Goal: Information Seeking & Learning: Compare options

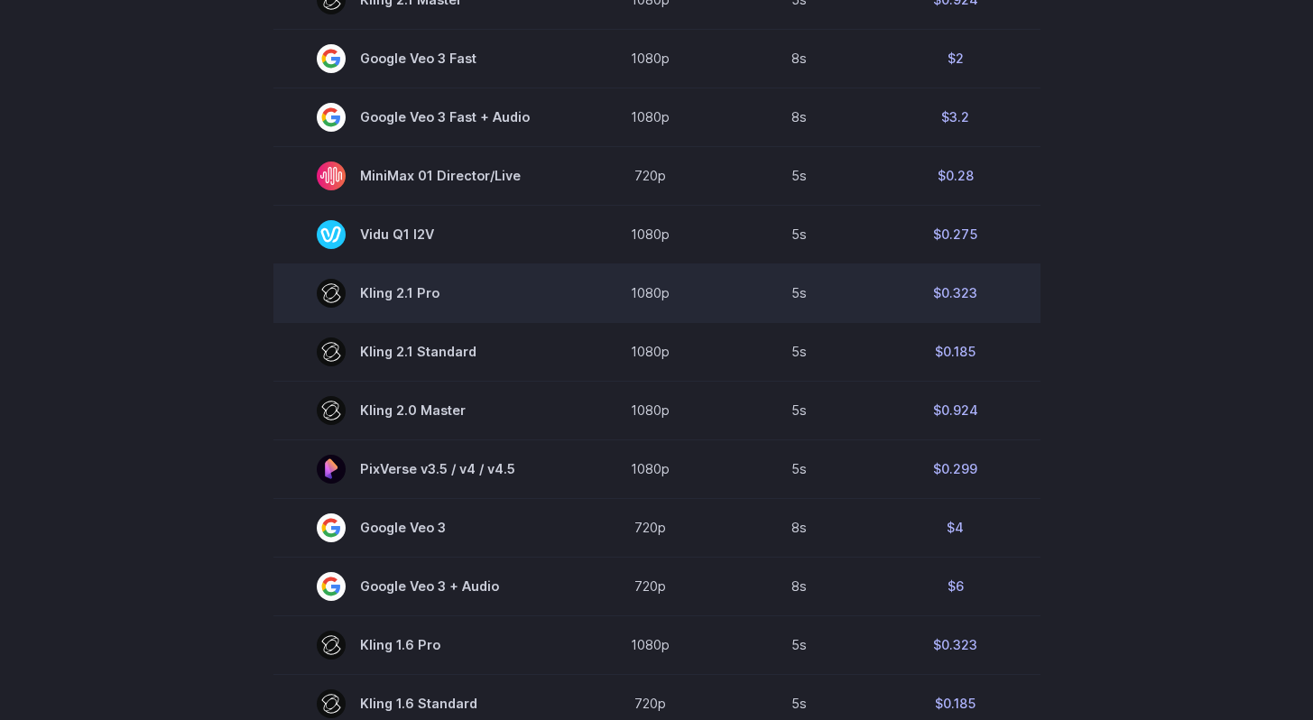
scroll to position [1270, 0]
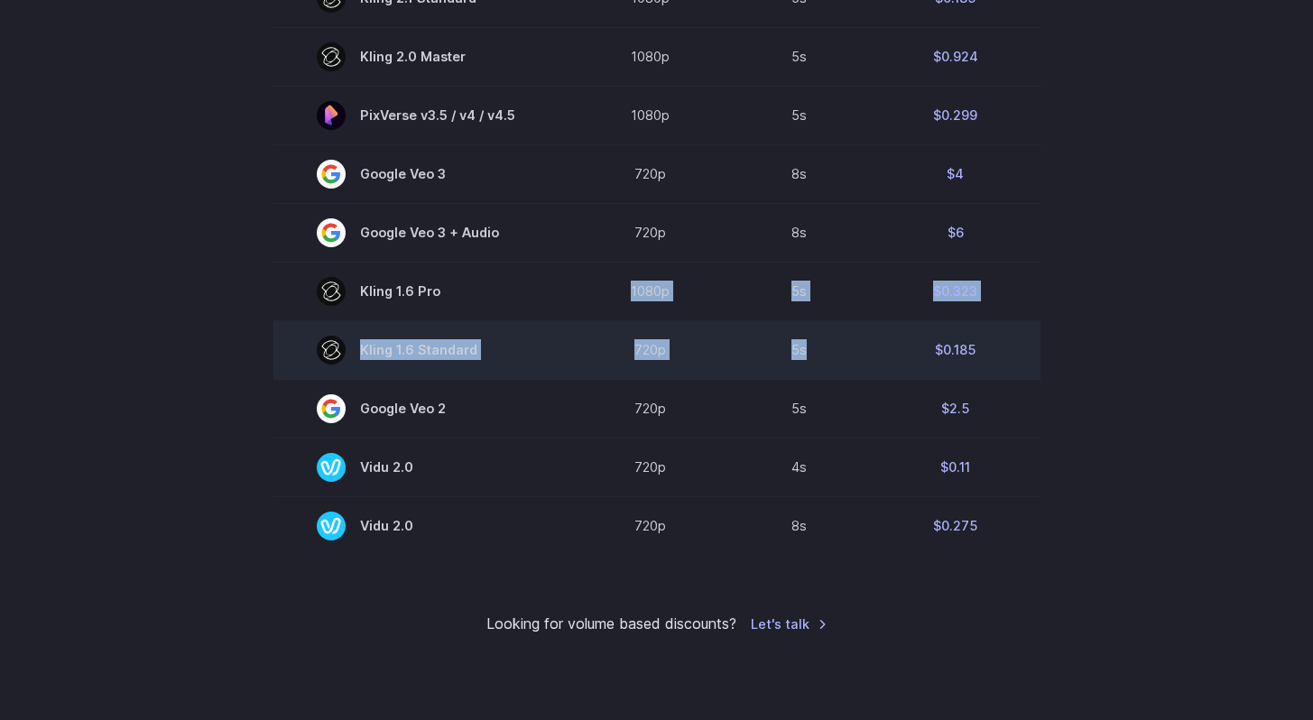
drag, startPoint x: 613, startPoint y: 299, endPoint x: 865, endPoint y: 371, distance: 262.0
click at [865, 371] on td "5s" at bounding box center [799, 349] width 143 height 59
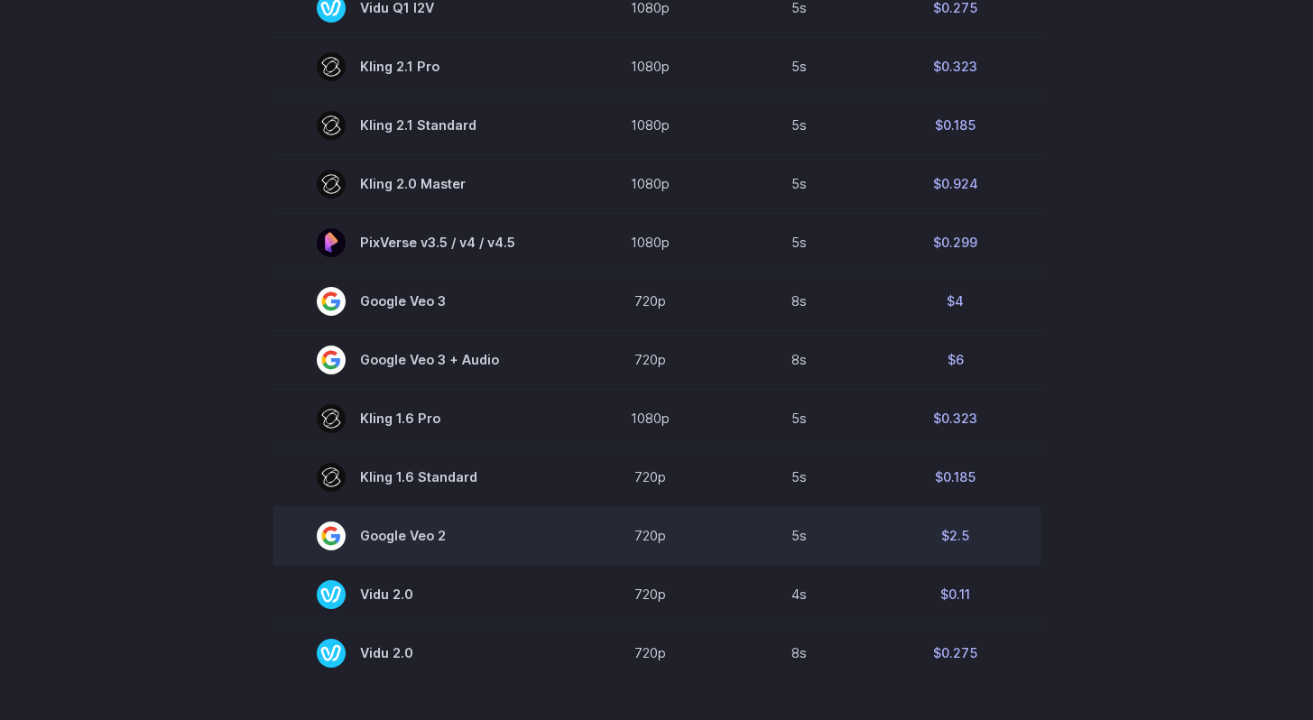
scroll to position [1130, 0]
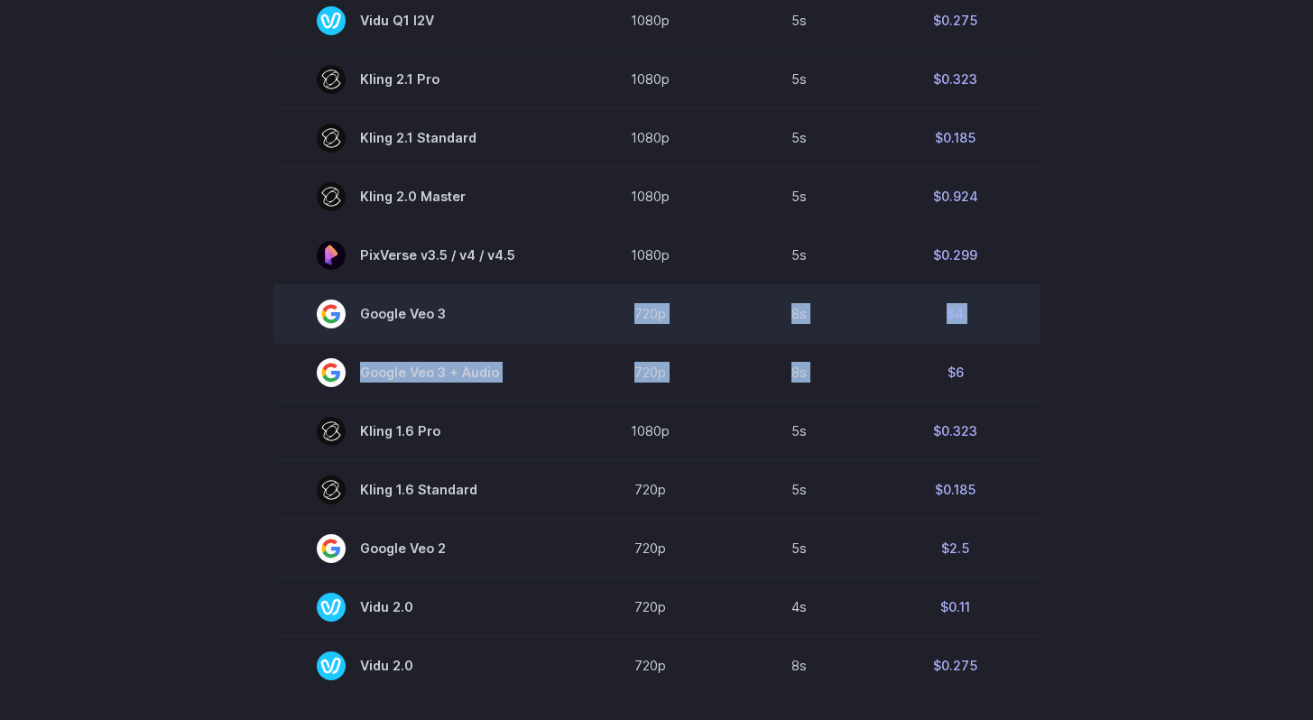
drag, startPoint x: 872, startPoint y: 383, endPoint x: 602, endPoint y: 312, distance: 278.9
click at [602, 312] on tbody "Model Resolution Duration Price / Video MiniMax Hailuo 02 768p 10s $0.56 MiniMa…" at bounding box center [656, 83] width 767 height 1224
click at [602, 312] on td "720p" at bounding box center [650, 313] width 155 height 59
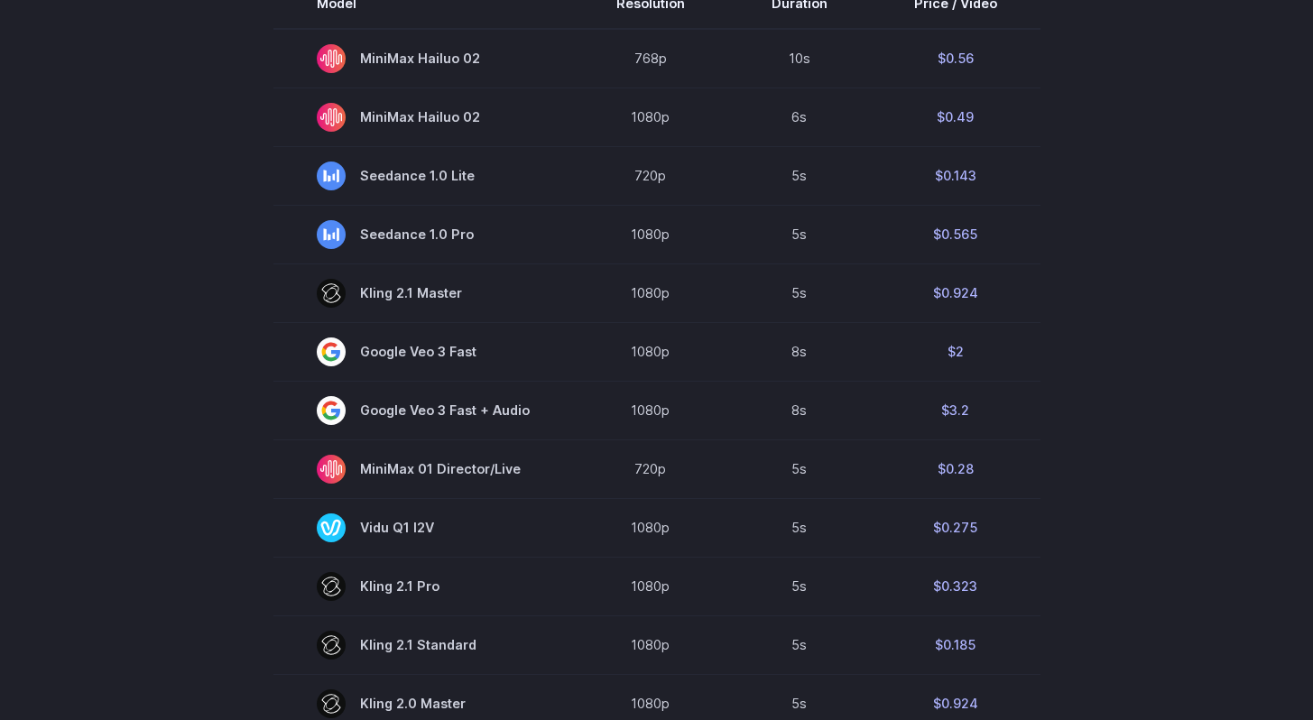
scroll to position [428, 0]
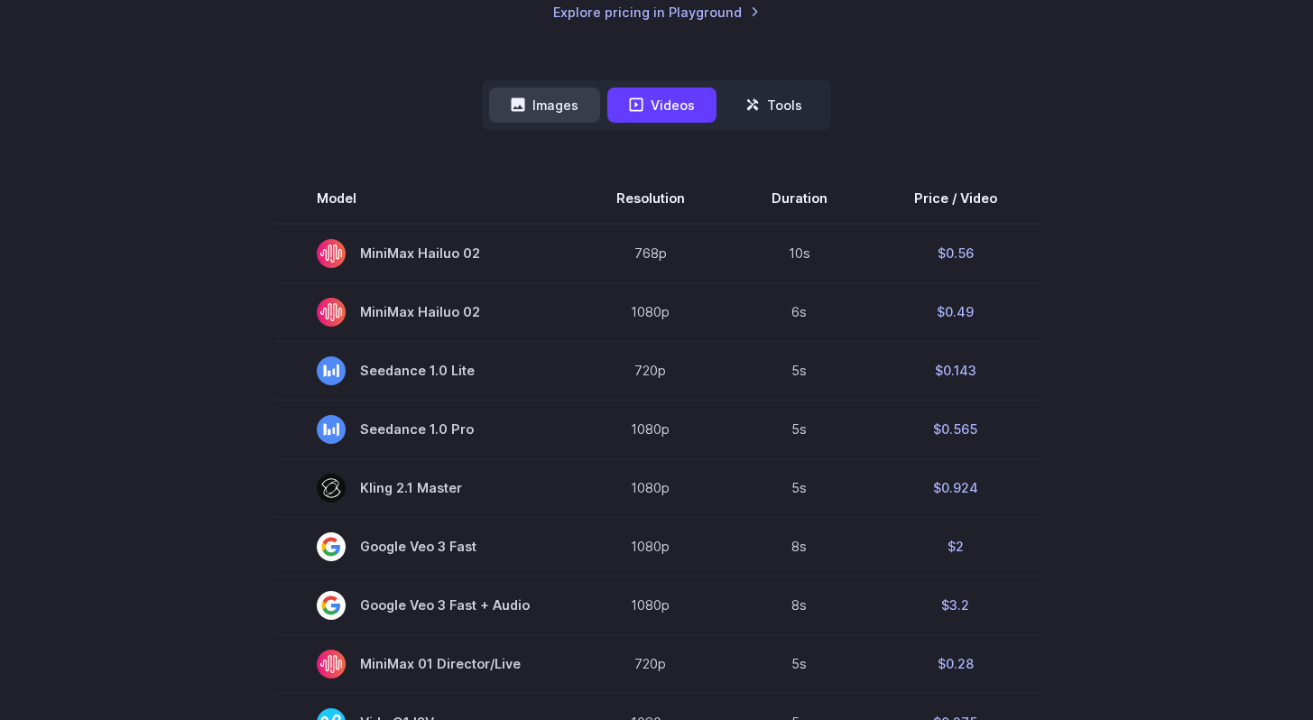
click at [574, 110] on button "Images" at bounding box center [544, 105] width 111 height 35
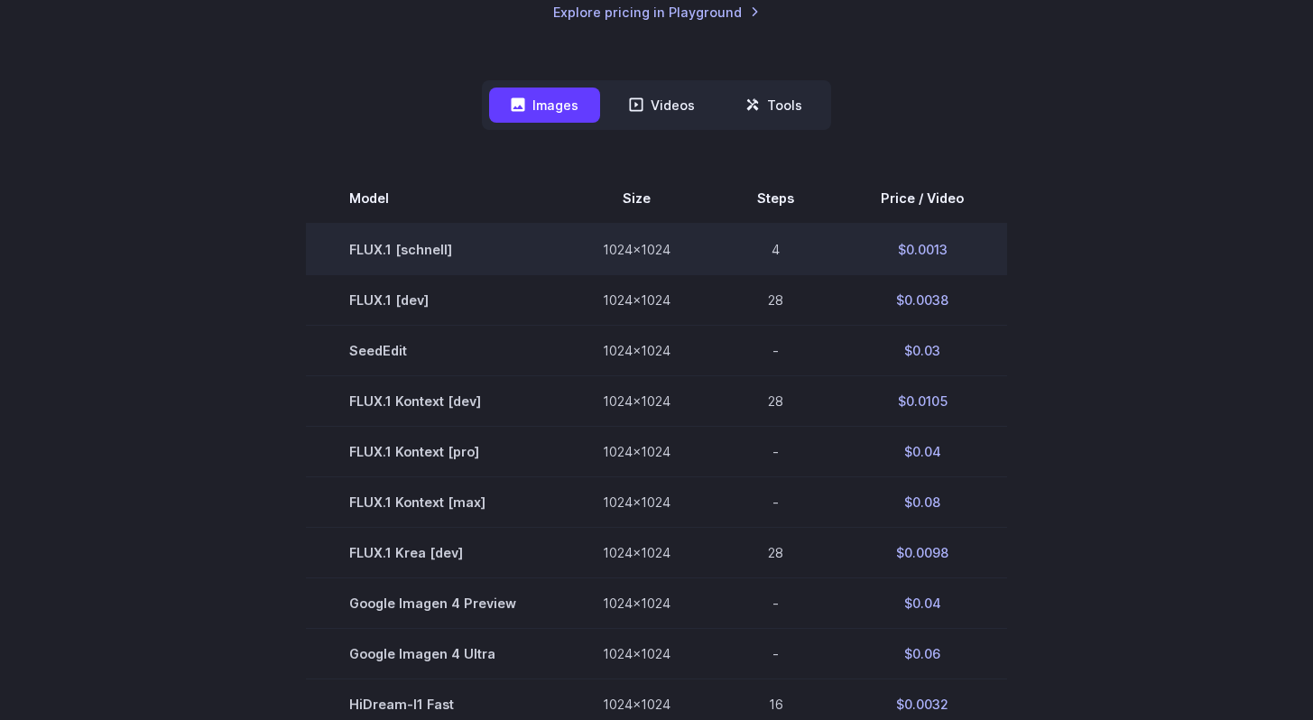
click at [370, 252] on td "FLUX.1 [schnell]" at bounding box center [433, 249] width 254 height 51
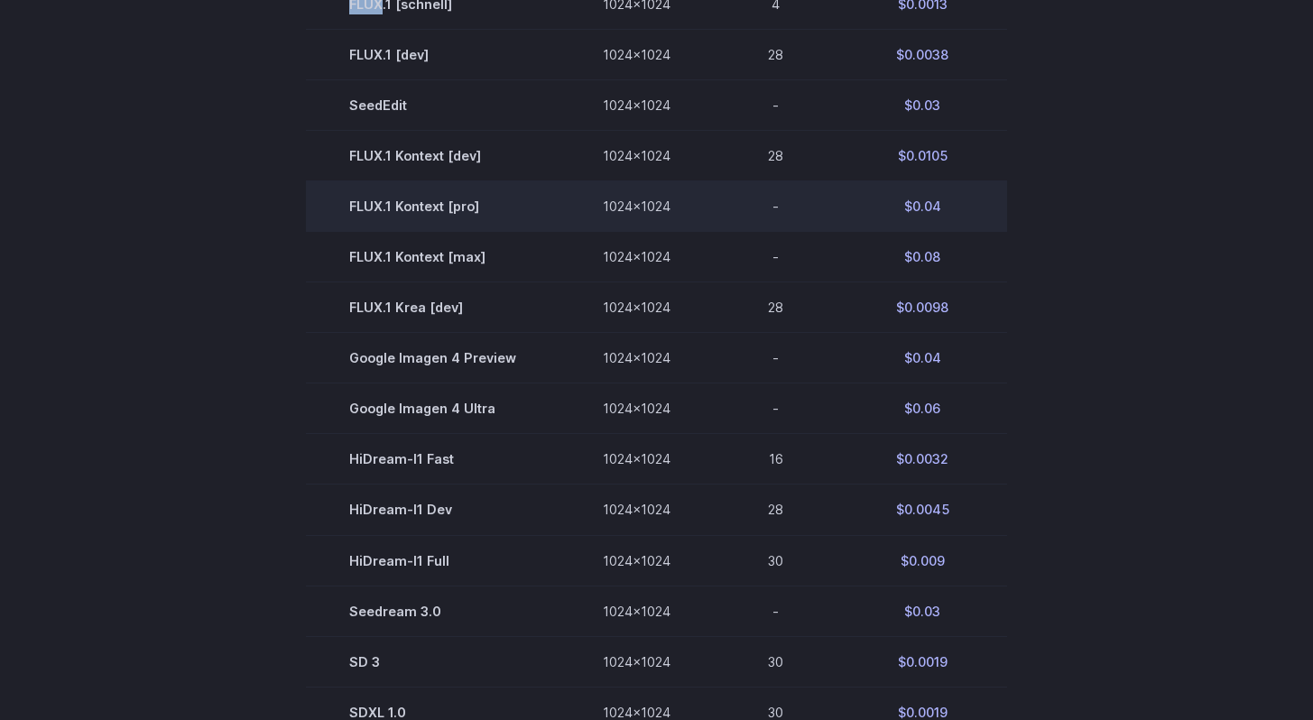
scroll to position [766, 0]
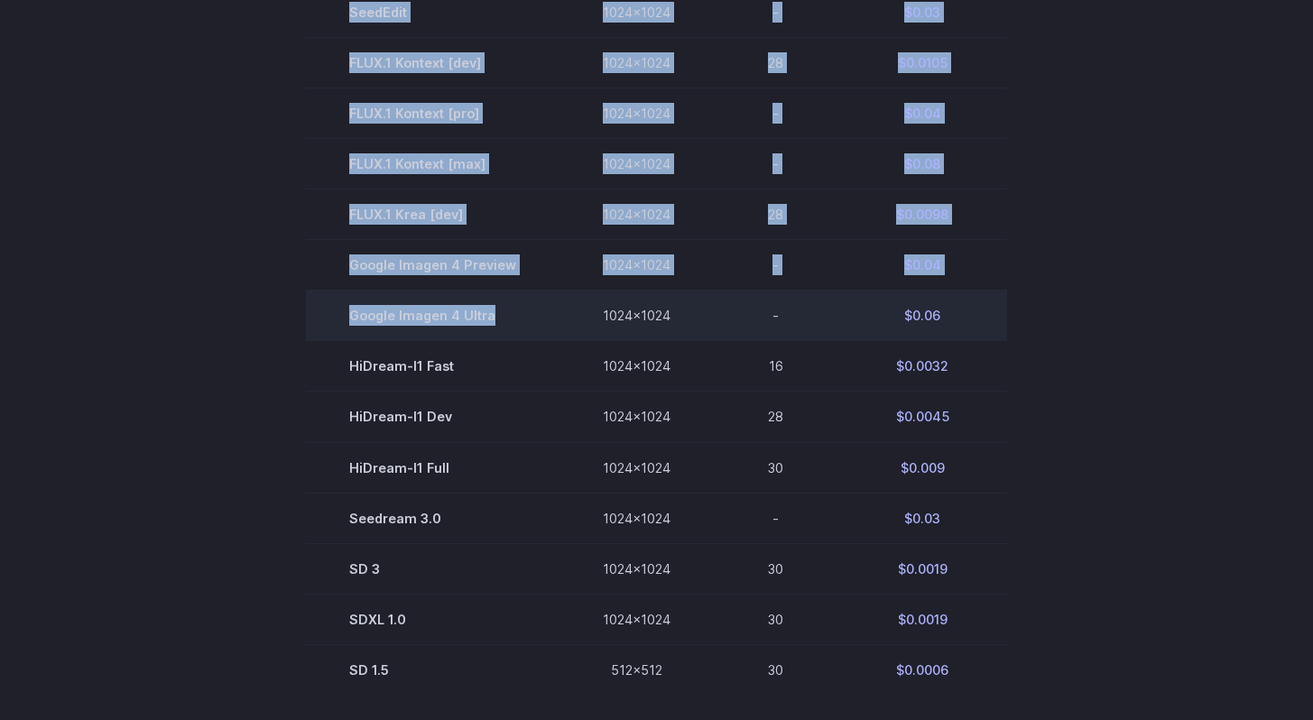
drag, startPoint x: 305, startPoint y: 274, endPoint x: 533, endPoint y: 331, distance: 235.3
click at [533, 331] on section "Model Size Steps Price / Video FLUX.1 [[PERSON_NAME]] 1024x1024 4 $0.0013 FLUX.…" at bounding box center [657, 265] width 1256 height 860
click at [533, 331] on td "Google Imagen 4 Ultra" at bounding box center [433, 316] width 254 height 51
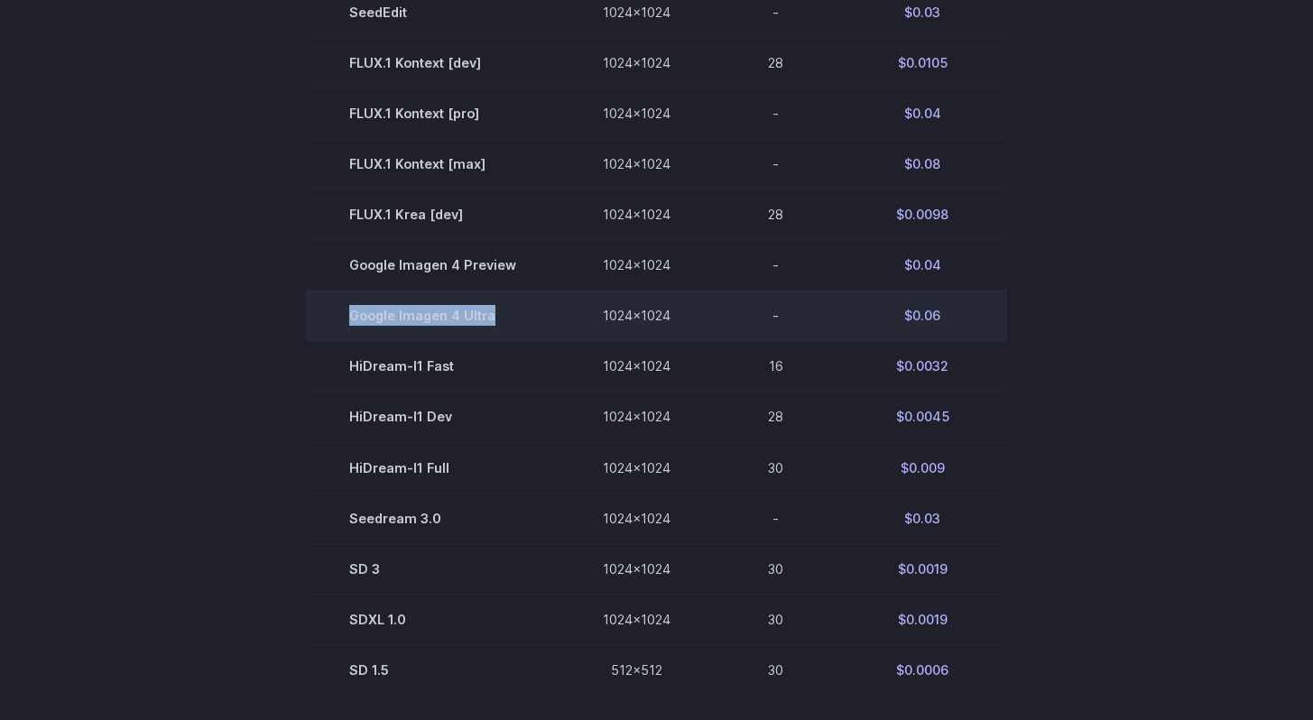
drag, startPoint x: 533, startPoint y: 324, endPoint x: 334, endPoint y: 318, distance: 198.7
click at [334, 318] on td "Google Imagen 4 Ultra" at bounding box center [433, 316] width 254 height 51
click at [400, 318] on td "Google Imagen 4 Ultra" at bounding box center [433, 316] width 254 height 51
click at [409, 318] on td "Google Imagen 4 Ultra" at bounding box center [433, 316] width 254 height 51
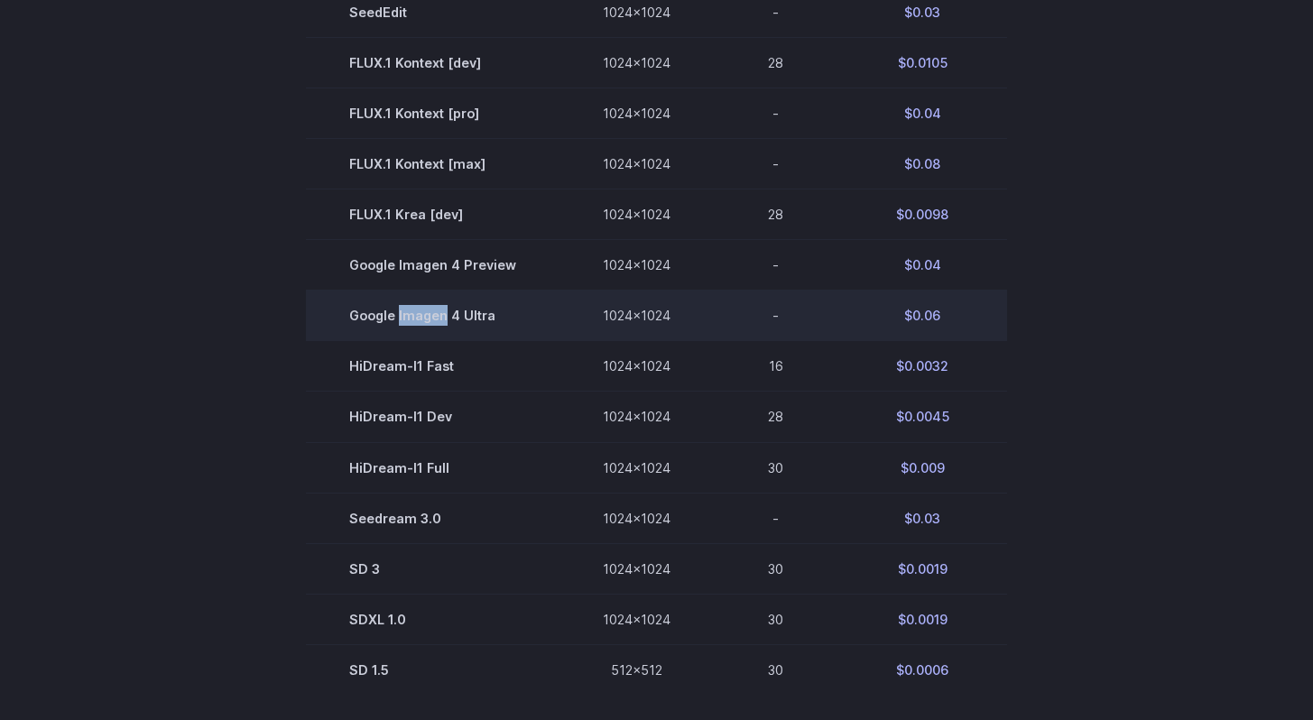
copy td "Imagen"
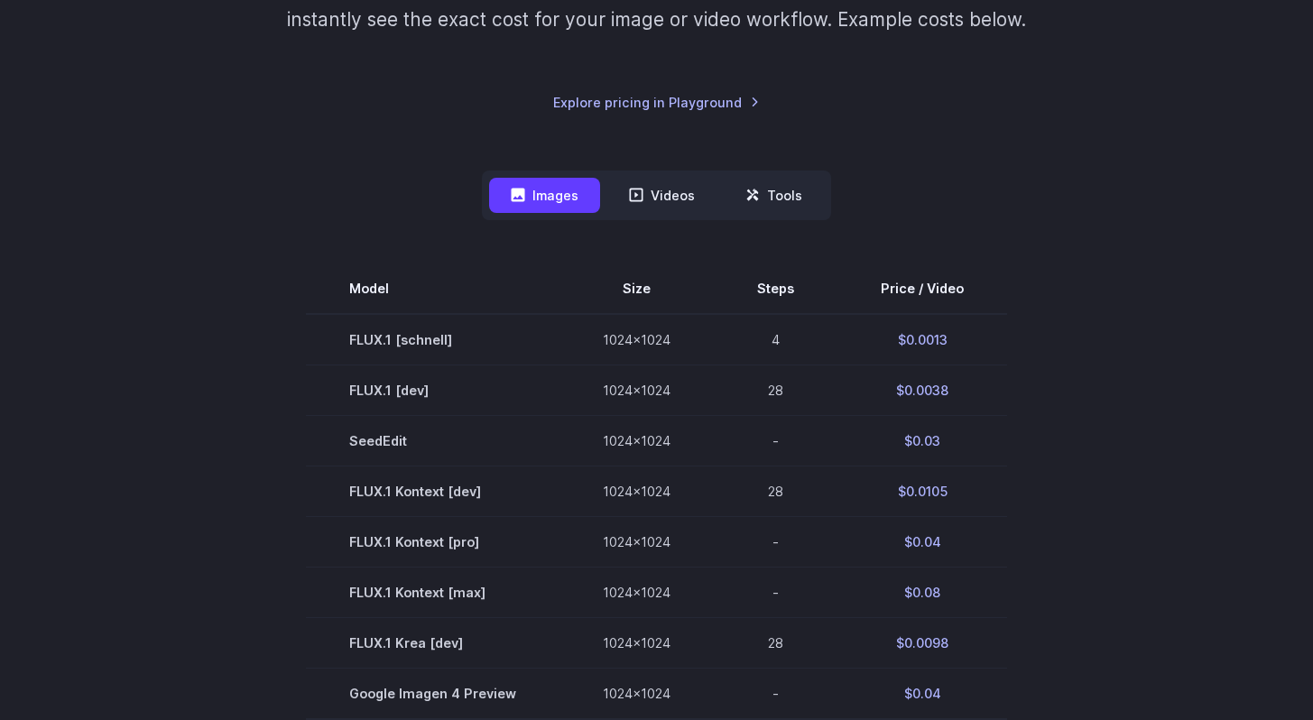
scroll to position [0, 0]
